Goal: Information Seeking & Learning: Learn about a topic

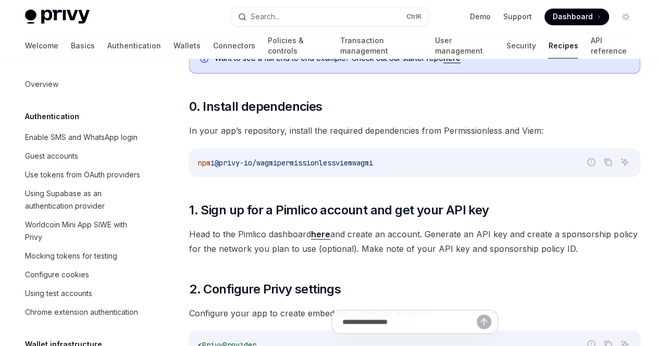
scroll to position [968, 0]
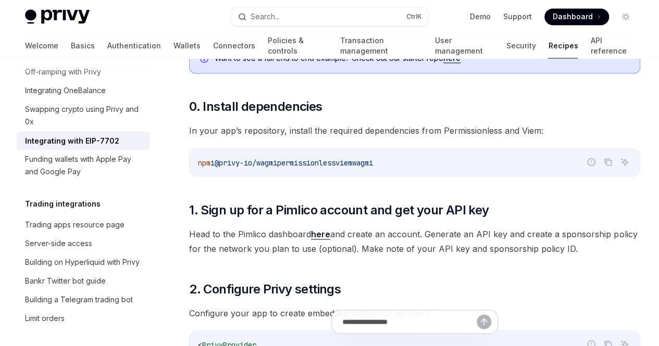
click at [362, 34] on span "In this guide, we’ll demonstrate how to use Pimlico, a bundler and paymaster se…" at bounding box center [414, 19] width 451 height 29
type textarea "*"
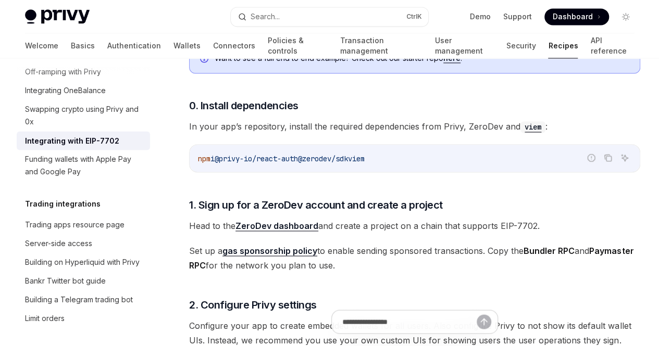
click at [309, 34] on span "In this guide, we demonstrate using ZeroDev , a toolkit for creating smart acco…" at bounding box center [414, 19] width 451 height 29
drag, startPoint x: 309, startPoint y: 193, endPoint x: 306, endPoint y: 272, distance: 79.2
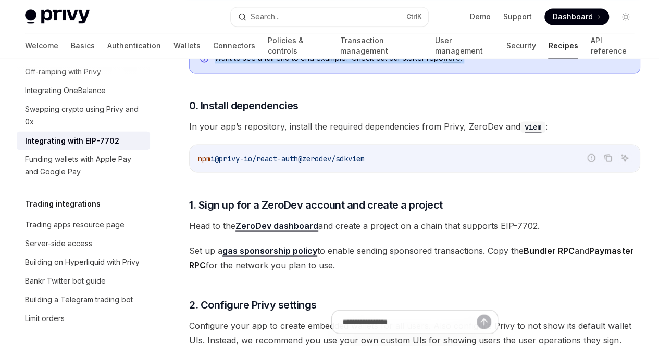
drag, startPoint x: 273, startPoint y: 229, endPoint x: 205, endPoint y: 104, distance: 143.0
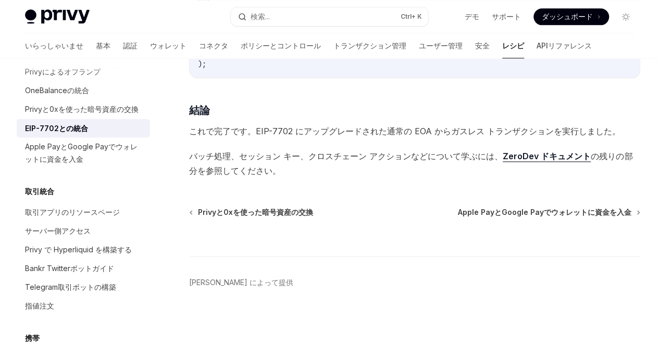
scroll to position [2995, 0]
click at [502, 151] on font "ZeroDev ドキュメント" at bounding box center [546, 156] width 88 height 10
